Goal: Task Accomplishment & Management: Manage account settings

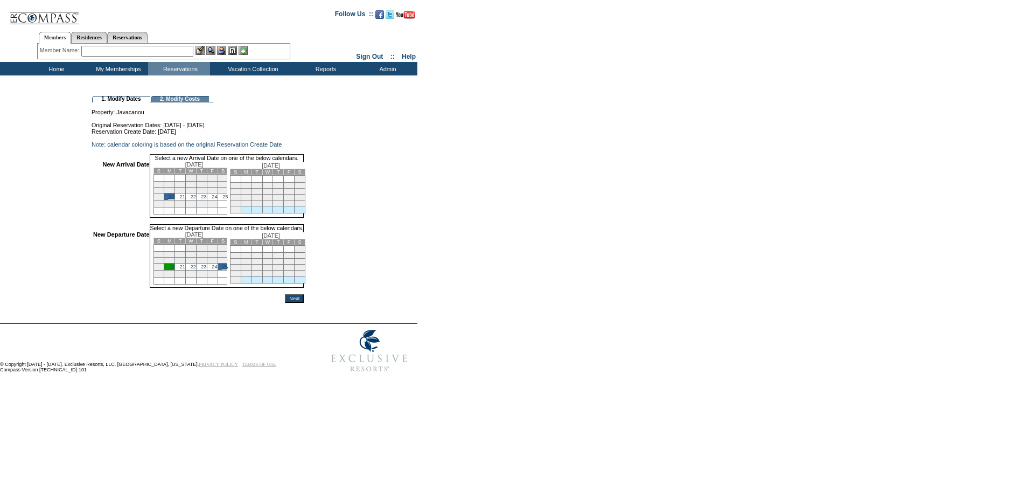
click at [304, 303] on input "Next" at bounding box center [294, 298] width 19 height 9
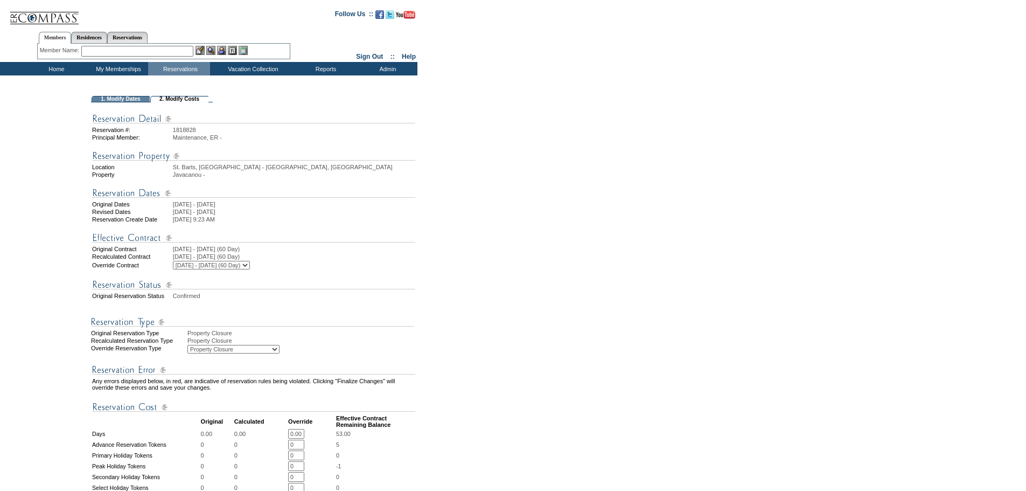
scroll to position [323, 0]
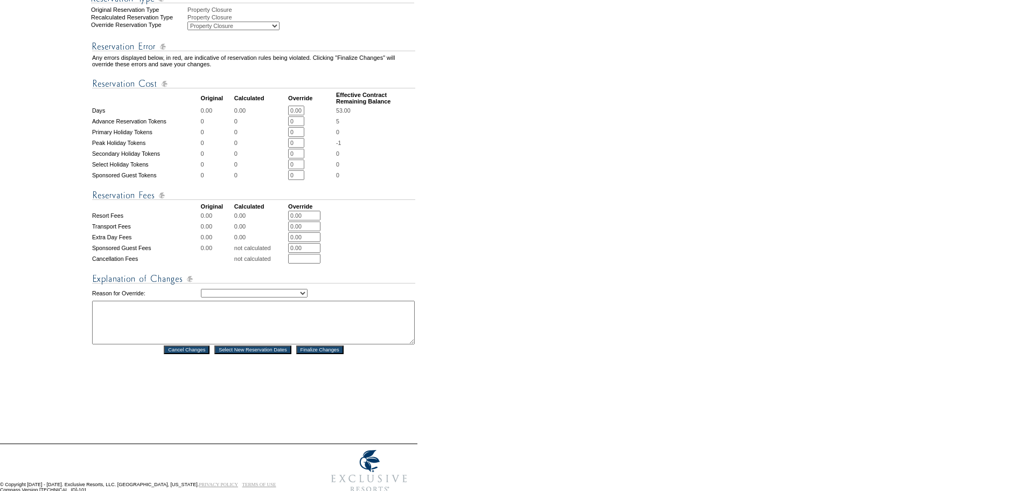
click at [307, 297] on select "Creating Continuous Stay Days Rebooked After Cancellation Editing Occupant Expe…" at bounding box center [254, 293] width 107 height 9
click at [471, 260] on form "Follow Us ::" at bounding box center [511, 89] width 1022 height 818
click at [340, 354] on input "Finalize Changes" at bounding box center [319, 349] width 47 height 9
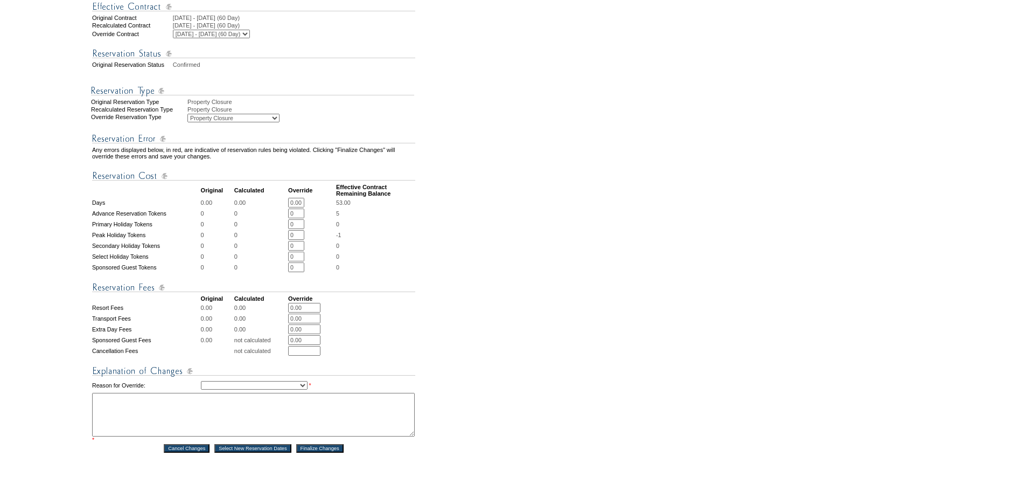
scroll to position [377, 0]
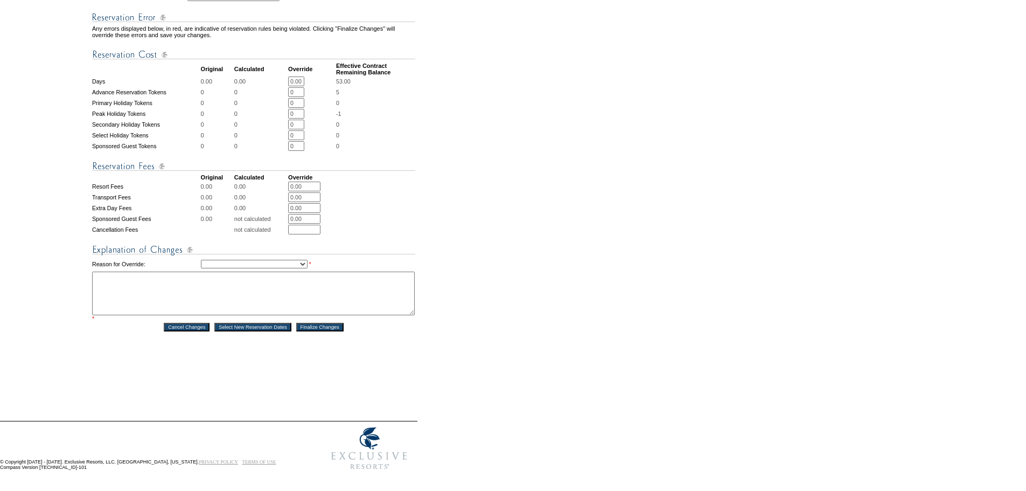
click at [307, 268] on select "Creating Continuous Stay Days Rebooked After Cancellation Editing Occupant Expe…" at bounding box center [254, 264] width 107 height 9
select select "1042"
click at [201, 268] on select "Creating Continuous Stay Days Rebooked After Cancellation Editing Occupant Expe…" at bounding box center [254, 264] width 107 height 9
click at [296, 315] on textarea at bounding box center [253, 293] width 323 height 44
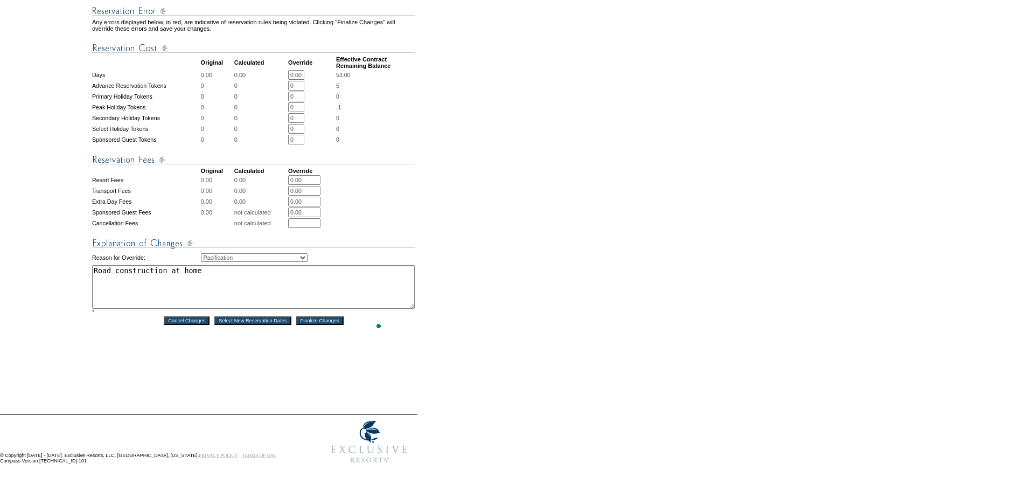
scroll to position [0, 0]
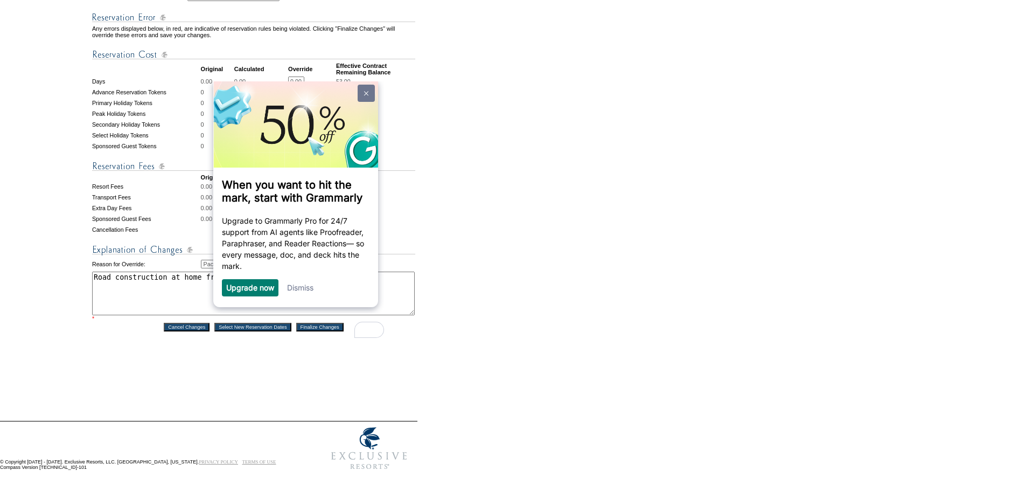
click at [367, 92] on img at bounding box center [366, 93] width 4 height 5
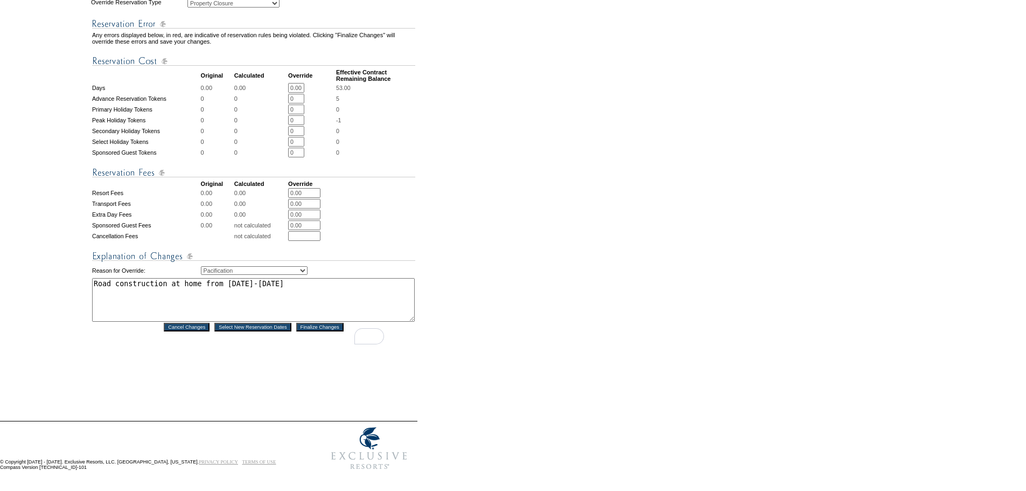
click at [297, 293] on textarea "Road construction at home from Oct 20-25" at bounding box center [253, 300] width 323 height 44
type textarea "Road construction at home from Oct 20-25. AG for VV"
click at [313, 331] on input "Finalize Changes" at bounding box center [319, 327] width 47 height 9
